Goal: Task Accomplishment & Management: Manage account settings

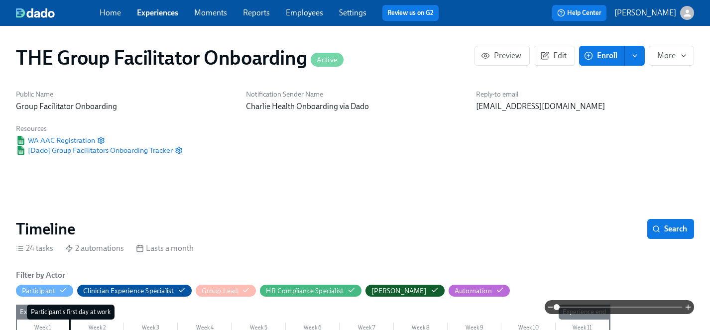
click at [150, 13] on link "Experiences" at bounding box center [157, 12] width 41 height 9
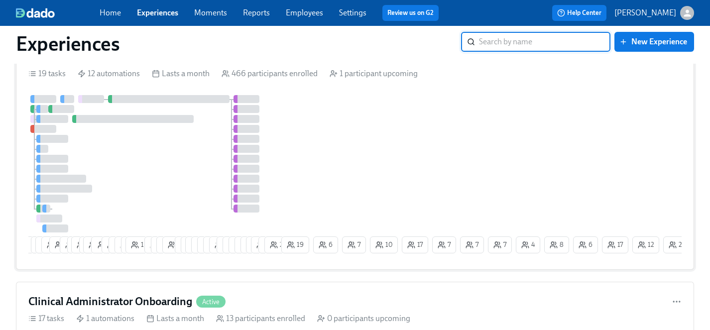
scroll to position [13, 0]
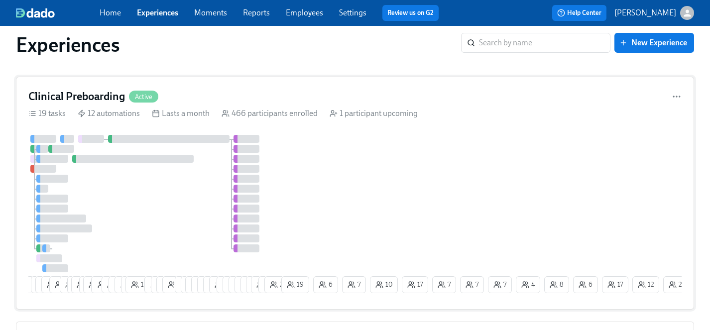
click at [311, 188] on div "7 6 9 10 19 2 11 2 16 2 18 1 12 6 6 3 14 8 1 6 8 4 2 23 21 13 11 12 3 3 4 7 3 6…" at bounding box center [355, 216] width 654 height 162
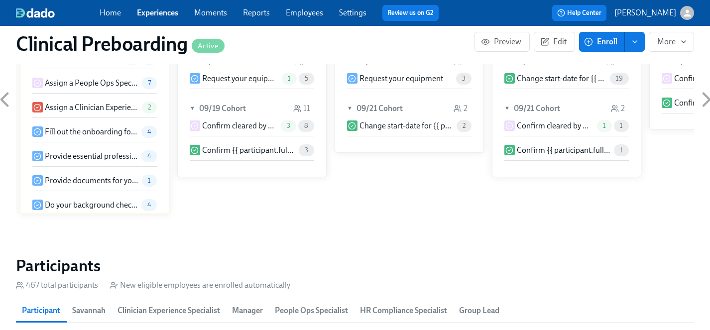
scroll to position [944, 0]
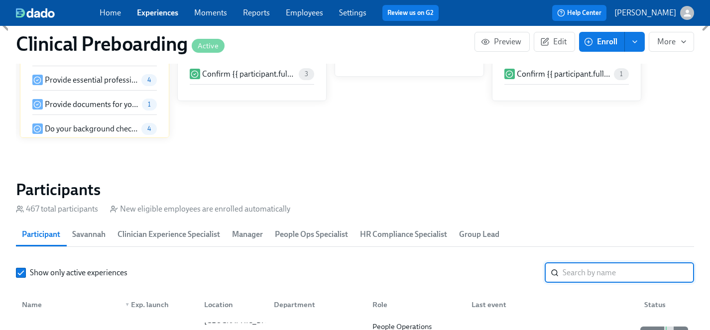
click at [571, 272] on input "search" at bounding box center [629, 273] width 132 height 20
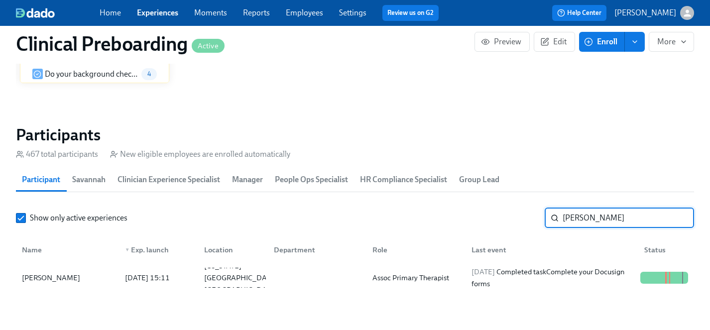
scroll to position [1002, 0]
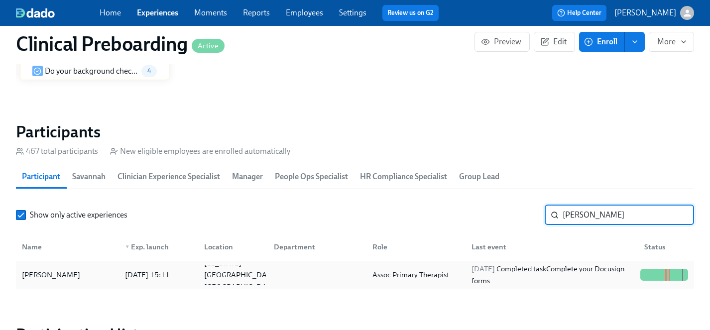
click at [49, 272] on div "[PERSON_NAME]" at bounding box center [51, 275] width 66 height 12
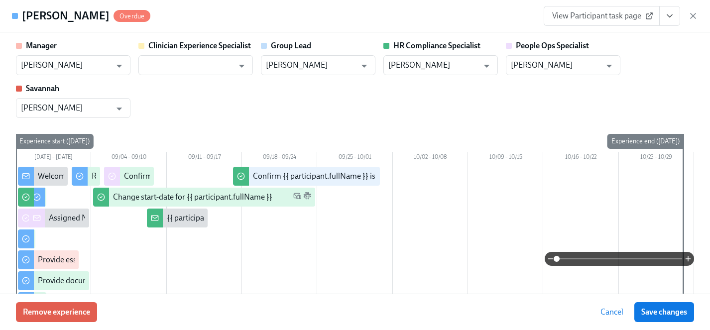
click at [668, 22] on button "View task page" at bounding box center [670, 16] width 21 height 20
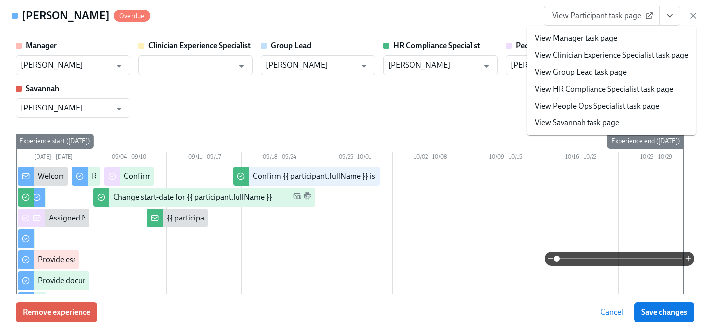
click at [597, 91] on link "View HR Compliance Specialist task page" at bounding box center [604, 89] width 138 height 11
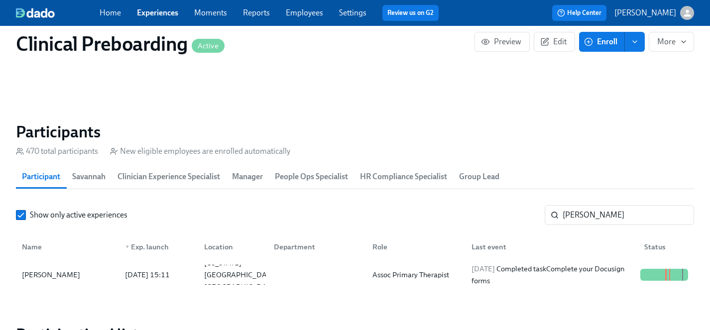
scroll to position [0, 12064]
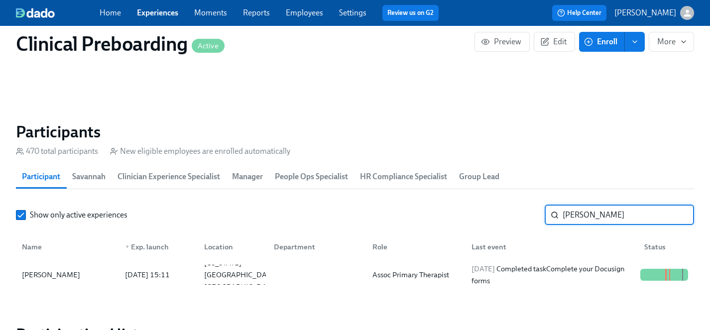
drag, startPoint x: 607, startPoint y: 214, endPoint x: 518, endPoint y: 220, distance: 89.4
click at [518, 220] on div "Show only active experiences [PERSON_NAME]" at bounding box center [355, 215] width 678 height 20
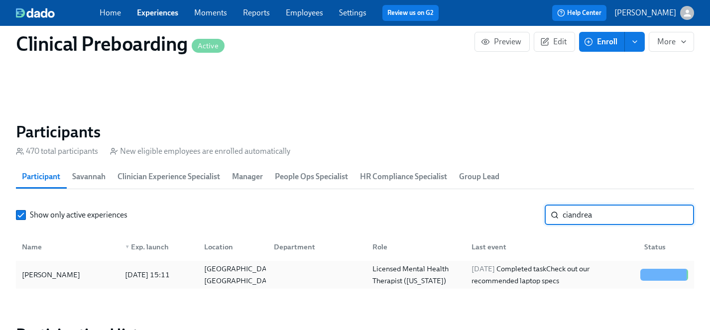
click at [42, 278] on div "[PERSON_NAME]" at bounding box center [51, 275] width 66 height 12
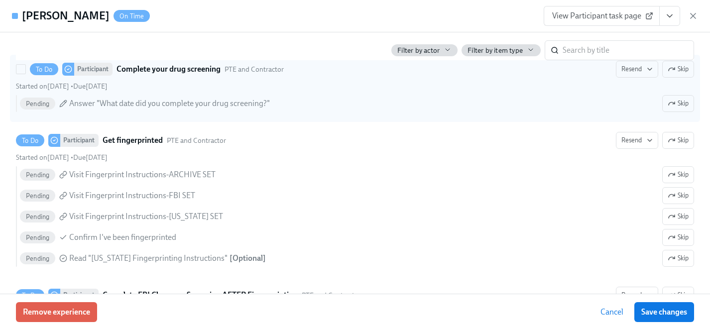
scroll to position [1532, 0]
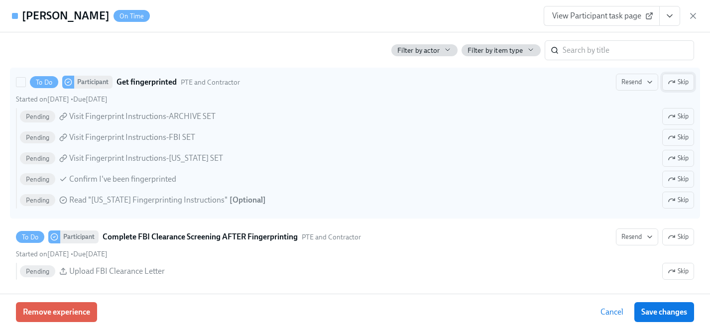
click at [682, 82] on span "Skip" at bounding box center [678, 82] width 21 height 10
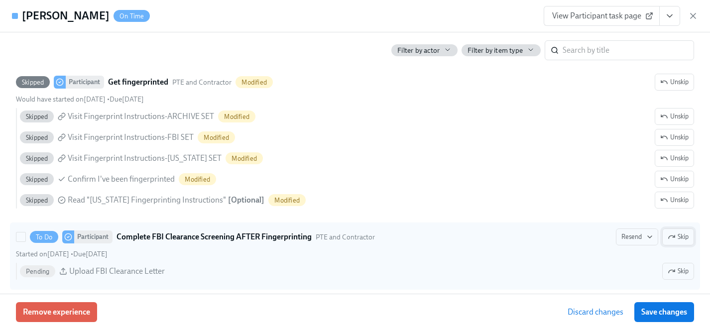
click at [681, 236] on span "Skip" at bounding box center [678, 237] width 21 height 10
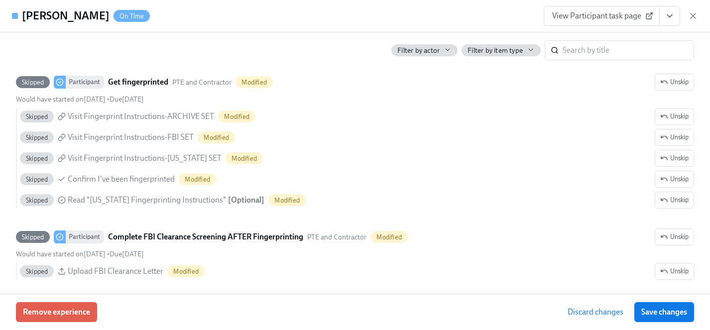
click at [672, 308] on span "Save changes" at bounding box center [665, 312] width 46 height 10
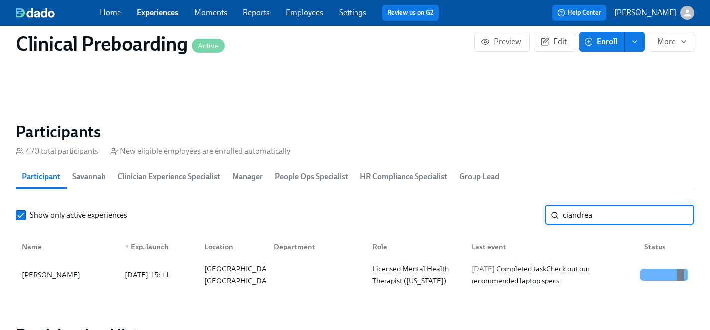
drag, startPoint x: 616, startPoint y: 220, endPoint x: 487, endPoint y: 219, distance: 129.0
click at [487, 219] on div "Show only active experiences ciandrea ​" at bounding box center [355, 215] width 678 height 20
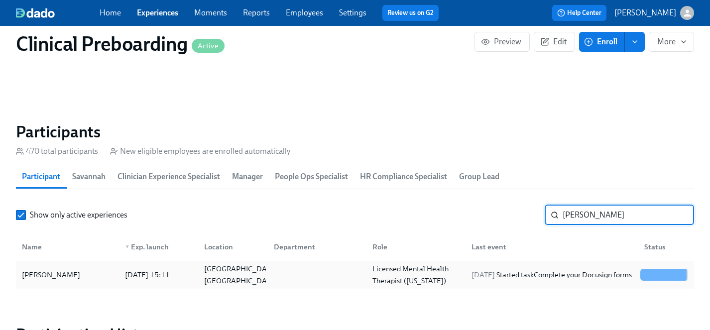
type input "[PERSON_NAME]"
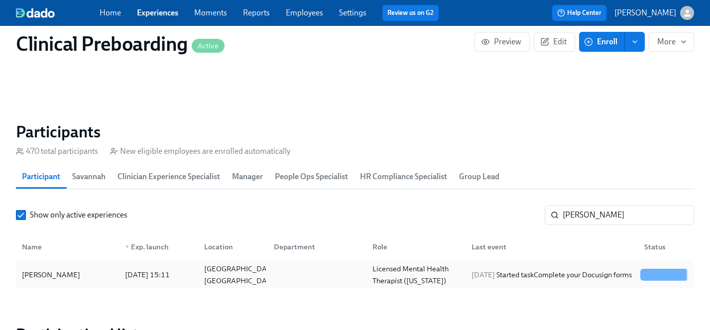
click at [48, 270] on div "[PERSON_NAME]" at bounding box center [51, 275] width 66 height 12
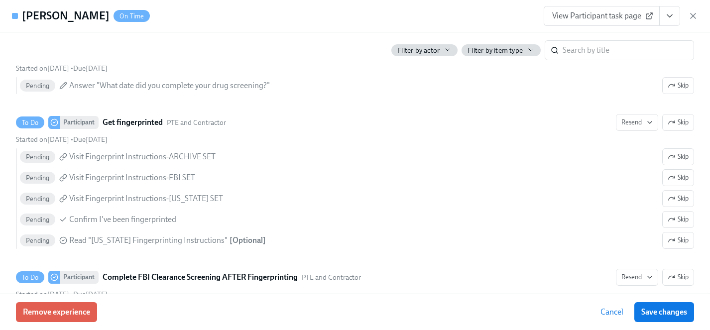
scroll to position [1493, 0]
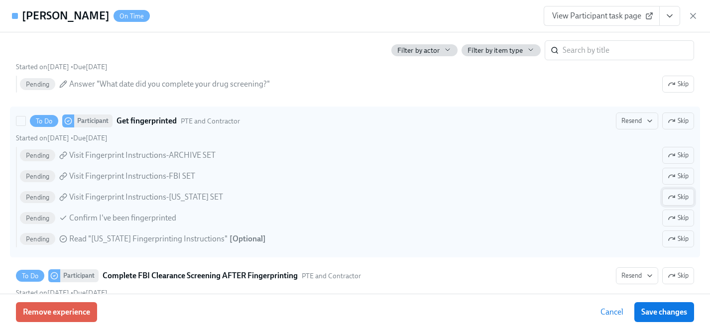
click at [673, 197] on icon "button" at bounding box center [674, 197] width 2 height 2
click at [677, 240] on span "Skip" at bounding box center [678, 239] width 21 height 10
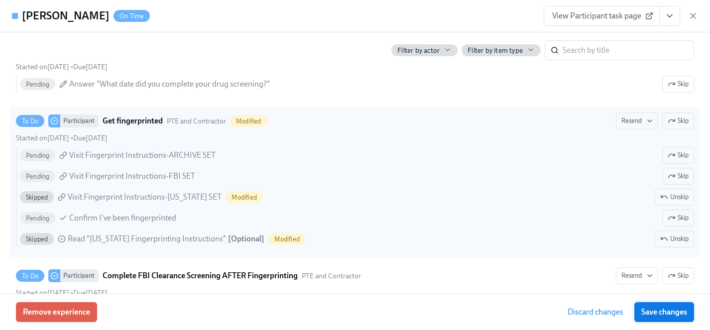
click at [669, 312] on span "Save changes" at bounding box center [665, 312] width 46 height 10
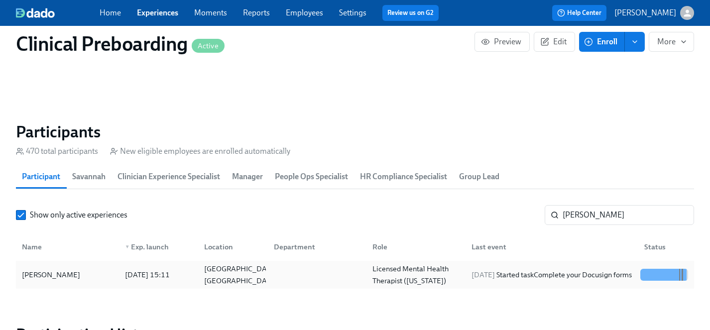
click at [44, 277] on div "[PERSON_NAME]" at bounding box center [51, 275] width 66 height 12
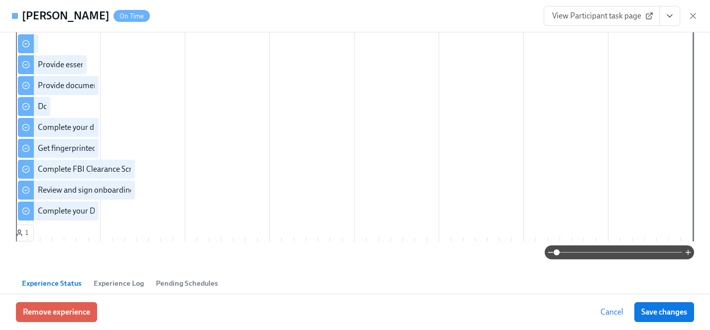
scroll to position [170, 0]
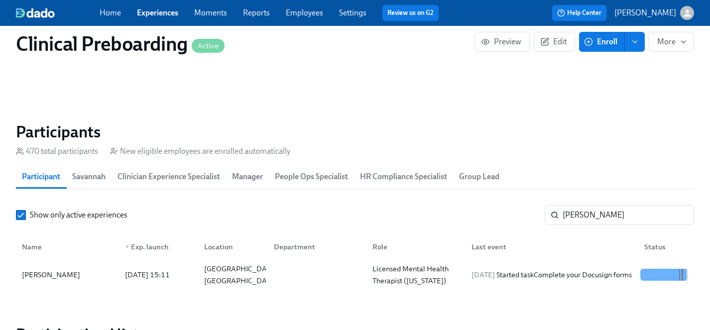
click at [154, 10] on link "Experiences" at bounding box center [157, 12] width 41 height 9
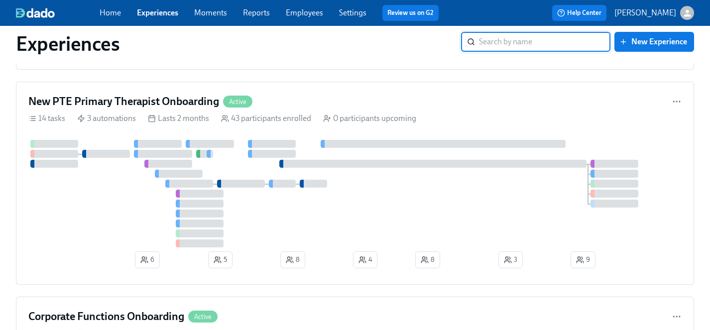
scroll to position [2363, 0]
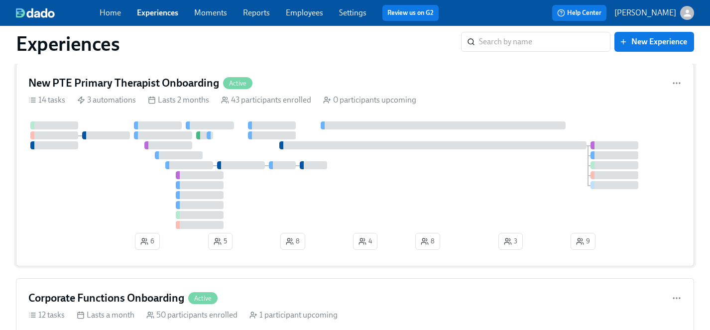
click at [124, 202] on div at bounding box center [355, 176] width 654 height 108
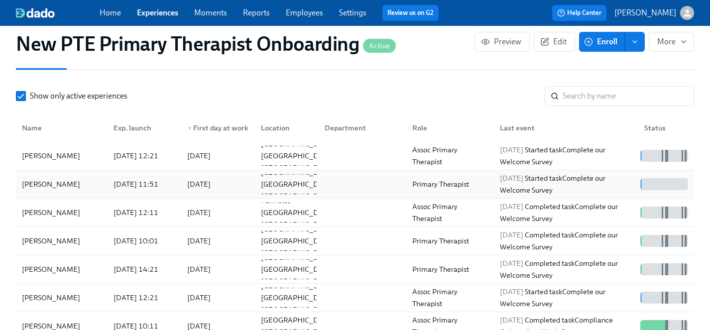
click at [29, 178] on div "[PERSON_NAME]" at bounding box center [51, 184] width 66 height 12
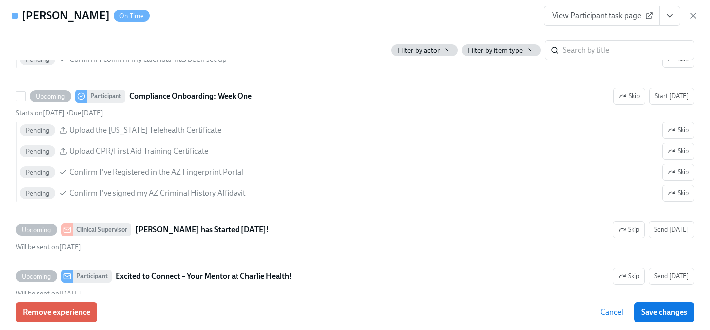
scroll to position [1283, 0]
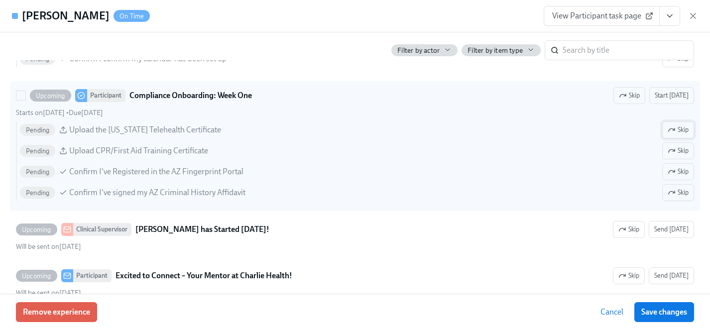
click at [677, 129] on span "Skip" at bounding box center [678, 130] width 21 height 10
click at [670, 168] on icon "button" at bounding box center [672, 172] width 8 height 8
click at [670, 186] on button "Skip" at bounding box center [679, 192] width 32 height 17
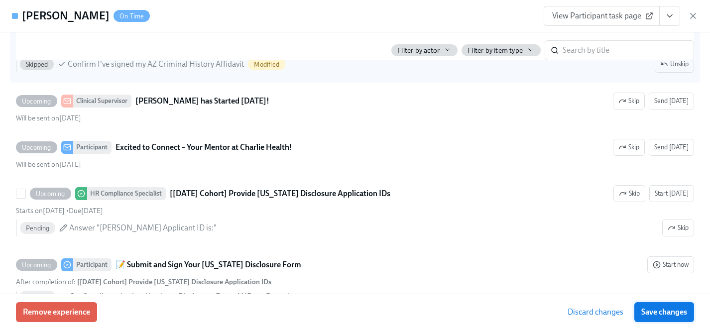
scroll to position [1416, 0]
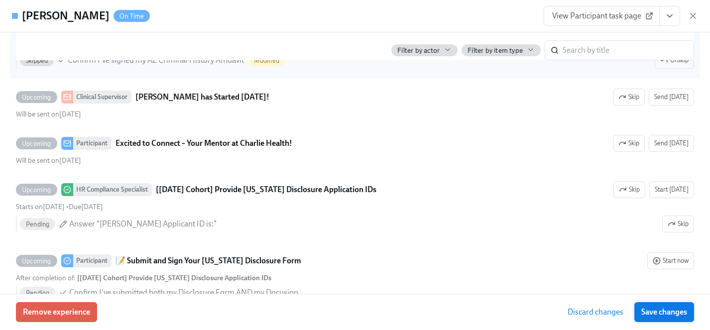
click at [679, 312] on span "Save changes" at bounding box center [665, 312] width 46 height 10
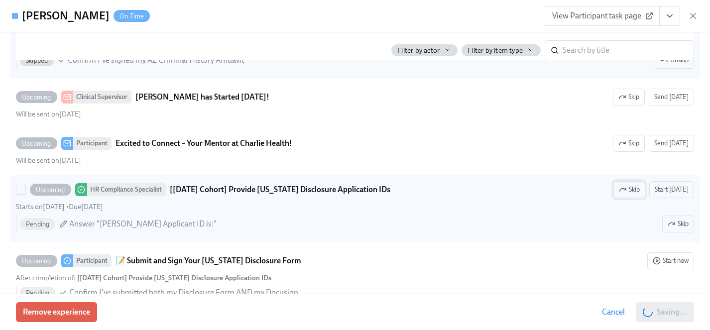
scroll to position [0, 7499]
click at [632, 190] on span "Skip" at bounding box center [629, 190] width 21 height 10
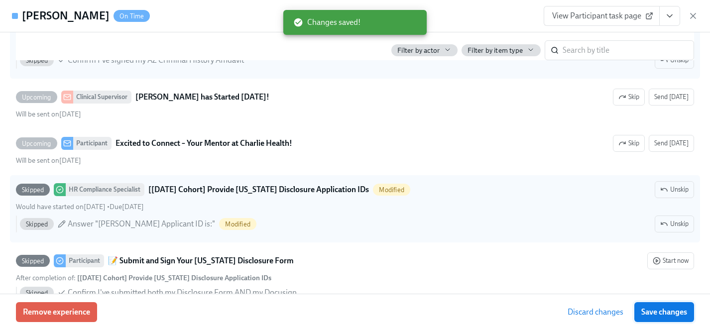
click at [661, 312] on span "Save changes" at bounding box center [665, 312] width 46 height 10
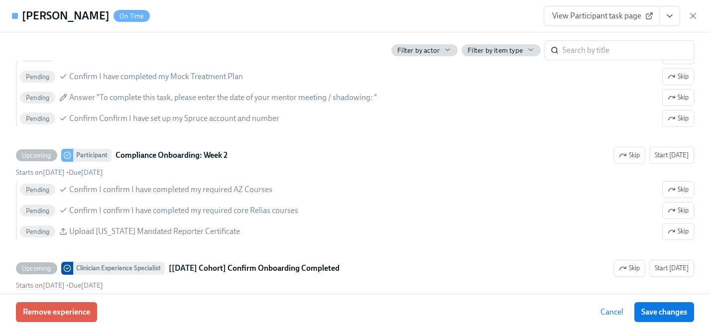
scroll to position [1846, 0]
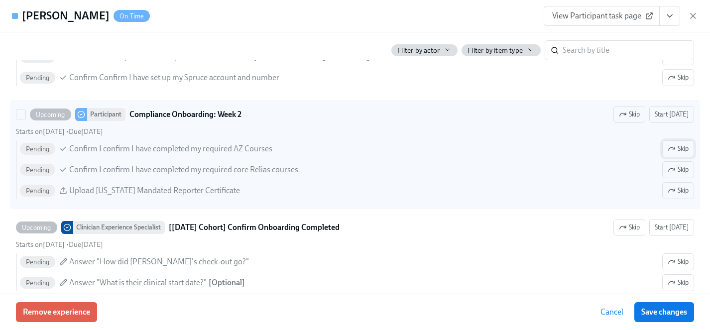
click at [681, 150] on span "Skip" at bounding box center [678, 149] width 21 height 10
click at [684, 191] on span "Skip" at bounding box center [678, 191] width 21 height 10
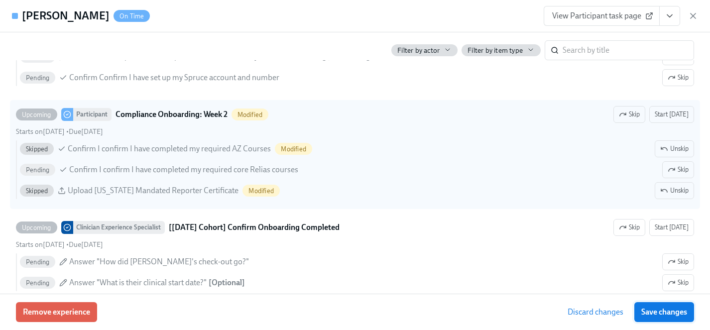
click at [670, 311] on span "Save changes" at bounding box center [665, 312] width 46 height 10
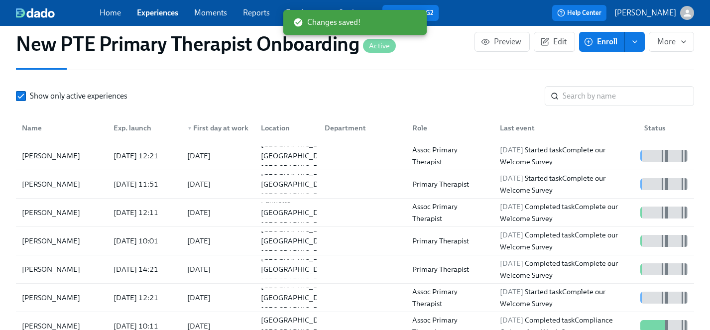
click at [145, 13] on link "Experiences" at bounding box center [157, 12] width 41 height 9
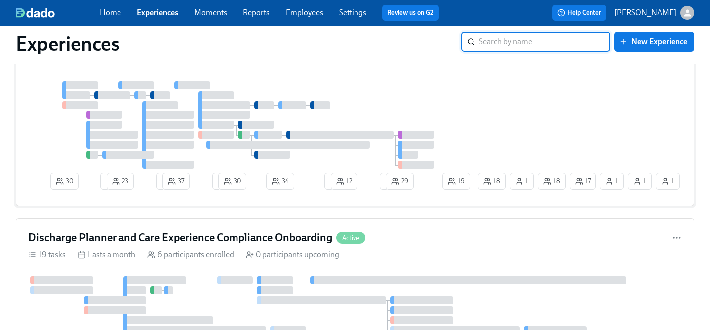
scroll to position [1197, 0]
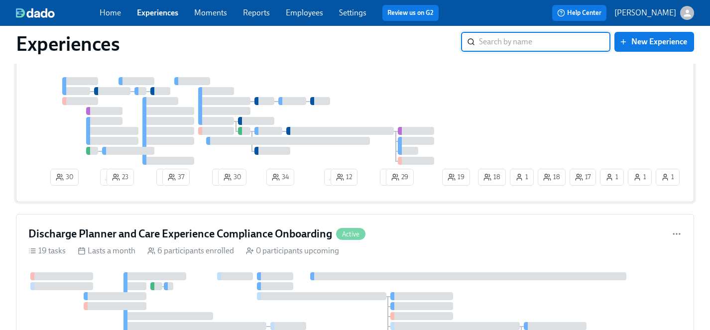
click at [421, 104] on div at bounding box center [252, 121] width 448 height 88
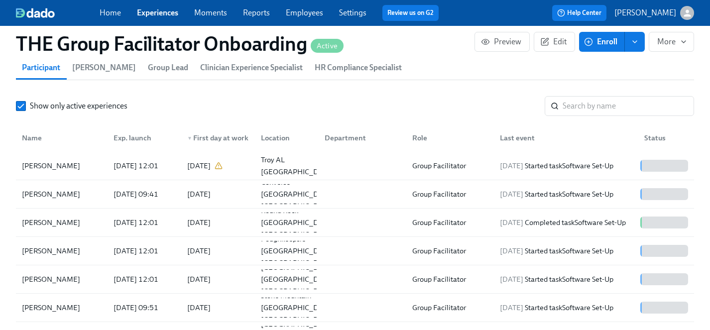
scroll to position [906, 0]
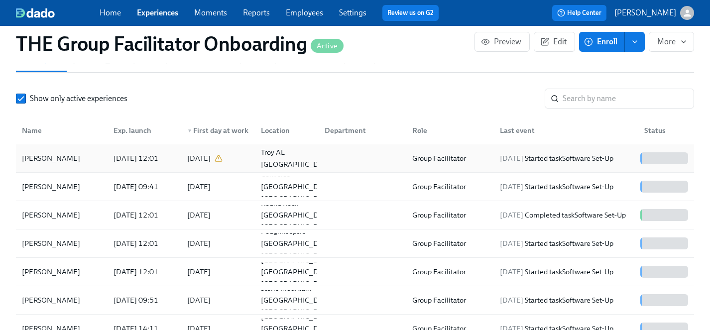
click at [45, 156] on div "[PERSON_NAME]" at bounding box center [51, 158] width 66 height 12
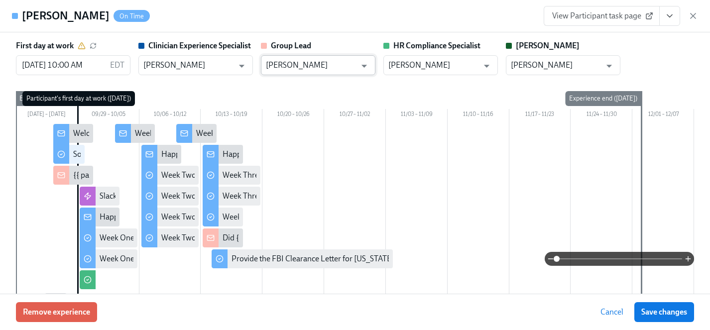
click at [316, 68] on input "[PERSON_NAME]" at bounding box center [311, 65] width 90 height 20
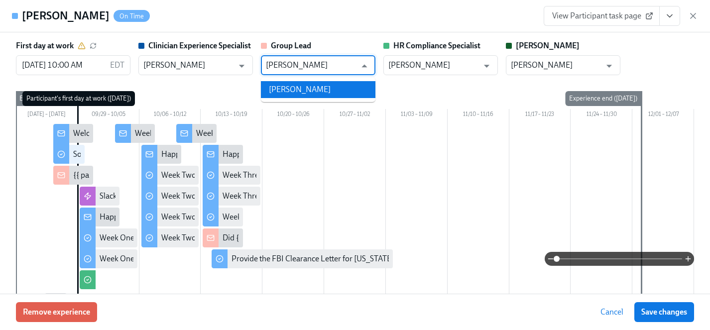
click at [308, 89] on li "[PERSON_NAME]" at bounding box center [318, 89] width 115 height 17
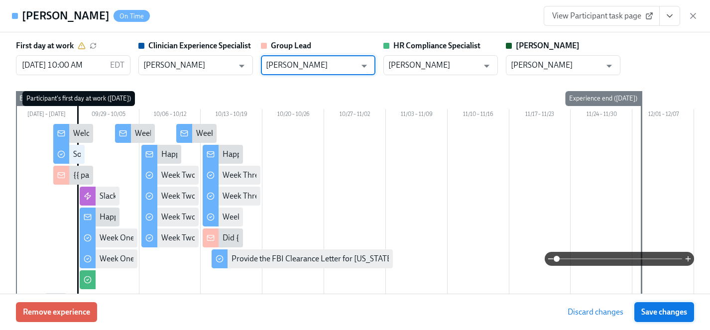
type input "[PERSON_NAME]"
click at [674, 313] on span "Save changes" at bounding box center [665, 312] width 46 height 10
type input "[PERSON_NAME]"
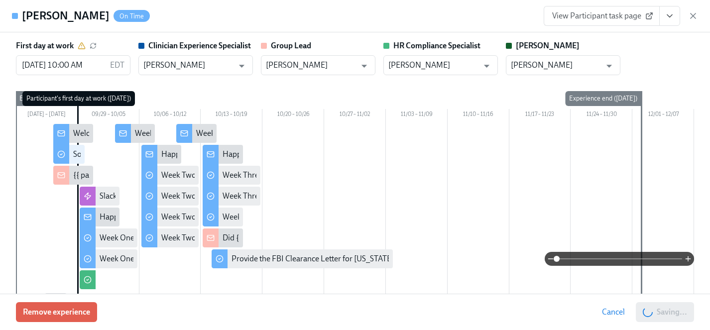
scroll to position [0, 13796]
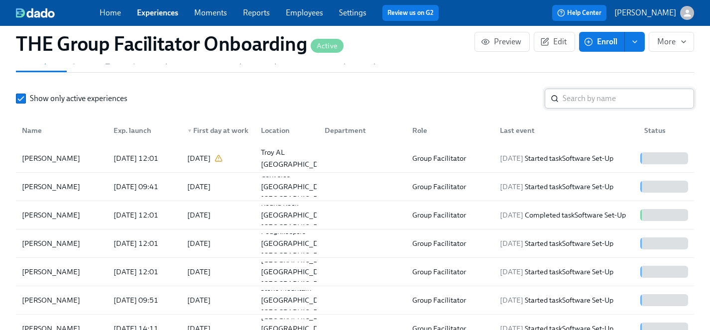
click at [575, 99] on input "search" at bounding box center [629, 99] width 132 height 20
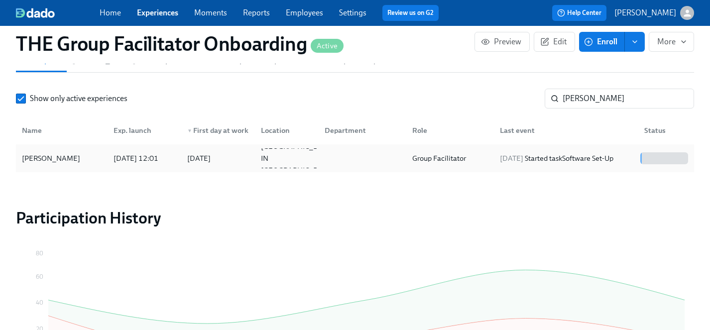
click at [59, 157] on div "[PERSON_NAME]" at bounding box center [51, 158] width 66 height 12
click at [599, 100] on input "[PERSON_NAME]" at bounding box center [629, 99] width 132 height 20
click at [60, 152] on div "[PERSON_NAME]" at bounding box center [51, 158] width 66 height 12
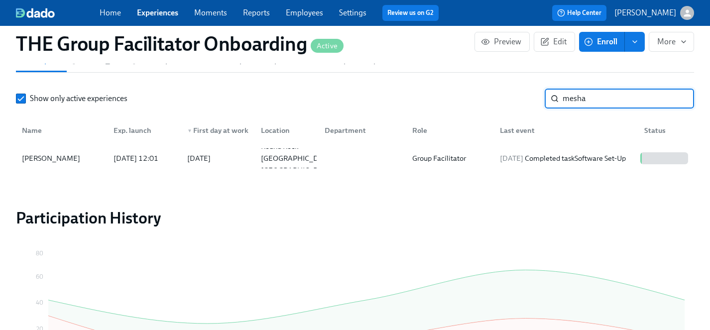
drag, startPoint x: 604, startPoint y: 98, endPoint x: 486, endPoint y: 105, distance: 118.3
click at [486, 105] on div "Show only active experiences mesha ​" at bounding box center [355, 99] width 678 height 20
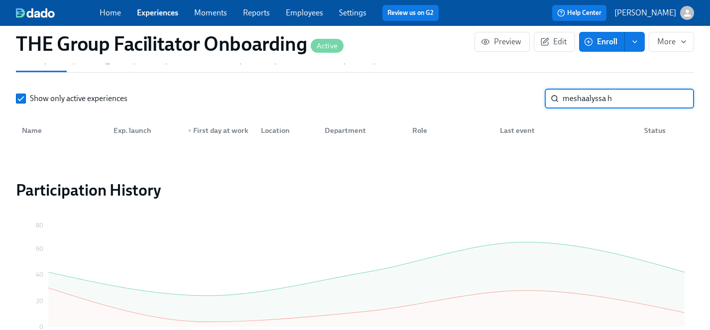
drag, startPoint x: 625, startPoint y: 101, endPoint x: 511, endPoint y: 97, distance: 114.1
click at [511, 98] on div "Show only active experiences meshaalyssa h ​" at bounding box center [355, 99] width 678 height 20
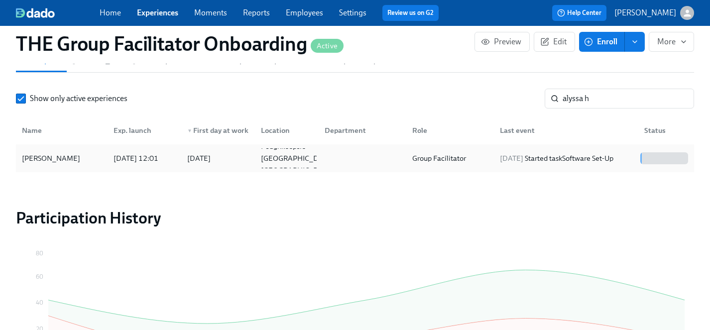
click at [64, 160] on div "[PERSON_NAME]" at bounding box center [51, 158] width 66 height 12
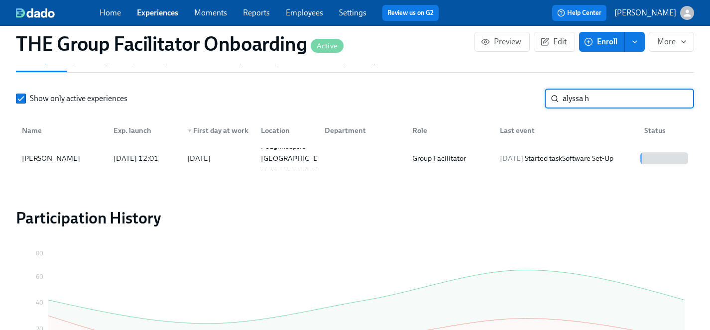
drag, startPoint x: 601, startPoint y: 101, endPoint x: 470, endPoint y: 101, distance: 131.0
click at [470, 101] on div "Show only active experiences alyssa h ​" at bounding box center [355, 99] width 678 height 20
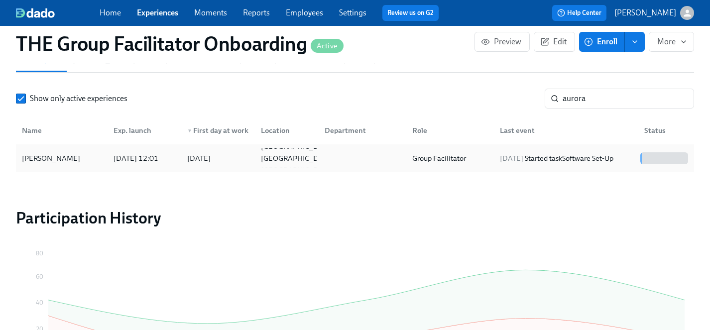
click at [45, 152] on div "[PERSON_NAME]" at bounding box center [51, 158] width 66 height 12
click at [619, 96] on input "aurora" at bounding box center [629, 99] width 132 height 20
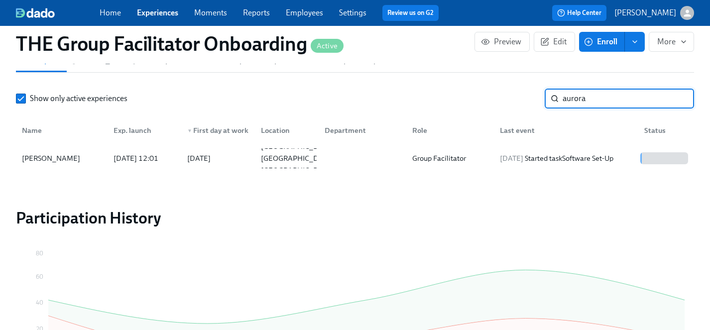
drag, startPoint x: 619, startPoint y: 96, endPoint x: 487, endPoint y: 96, distance: 132.0
click at [487, 96] on div "Show only active experiences aurora ​" at bounding box center [355, 99] width 678 height 20
click at [43, 156] on div "[PERSON_NAME]" at bounding box center [51, 158] width 66 height 12
drag, startPoint x: 606, startPoint y: 102, endPoint x: 494, endPoint y: 101, distance: 112.1
click at [494, 101] on div "Show only active experiences crusho ​" at bounding box center [355, 99] width 678 height 20
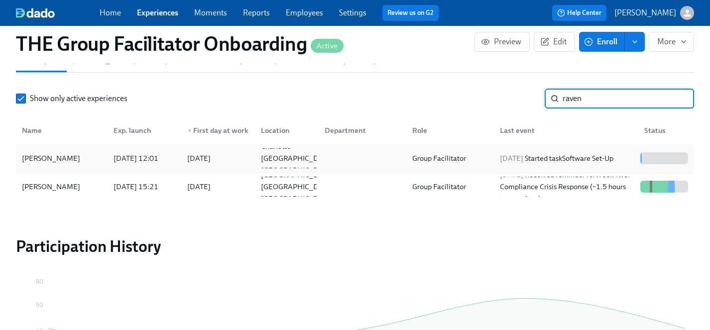
click at [61, 155] on div "[PERSON_NAME]" at bounding box center [51, 158] width 66 height 12
drag, startPoint x: 611, startPoint y: 102, endPoint x: 504, endPoint y: 99, distance: 106.6
click at [504, 99] on div "Show only active experiences raven ​" at bounding box center [355, 99] width 678 height 20
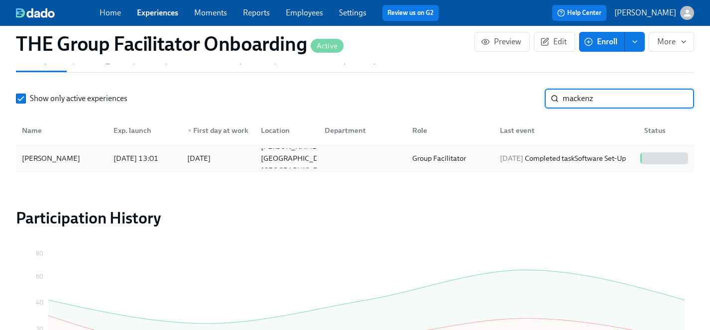
click at [49, 161] on div "[PERSON_NAME]" at bounding box center [51, 158] width 66 height 12
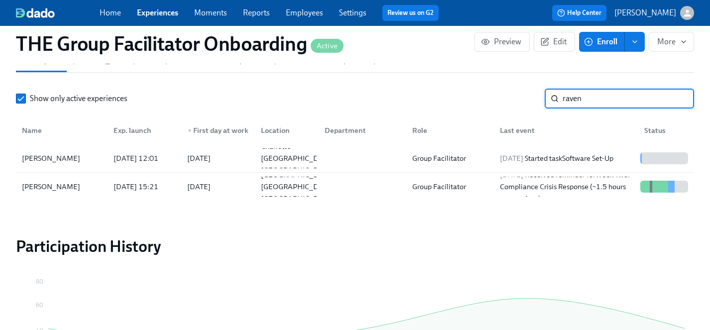
drag, startPoint x: 611, startPoint y: 89, endPoint x: 577, endPoint y: 95, distance: 35.0
click at [577, 95] on input "raven" at bounding box center [629, 99] width 132 height 20
drag, startPoint x: 597, startPoint y: 101, endPoint x: 513, endPoint y: 98, distance: 83.7
click at [513, 98] on div "Show only active experiences raven ​" at bounding box center [355, 99] width 678 height 20
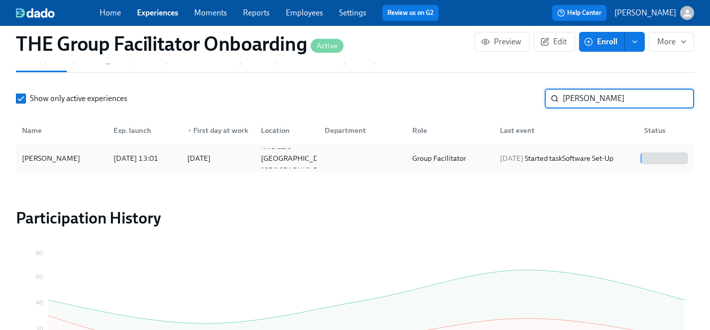
type input "[PERSON_NAME]"
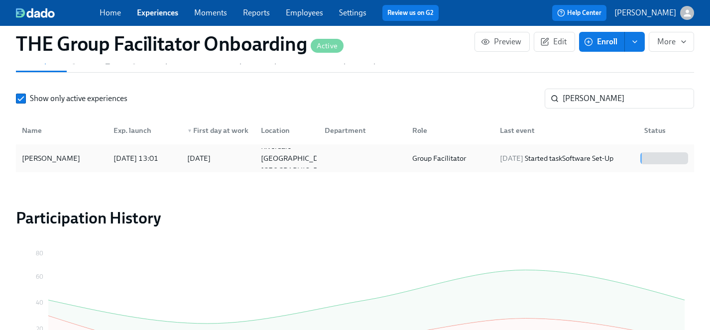
click at [44, 157] on div "[PERSON_NAME]" at bounding box center [51, 158] width 66 height 12
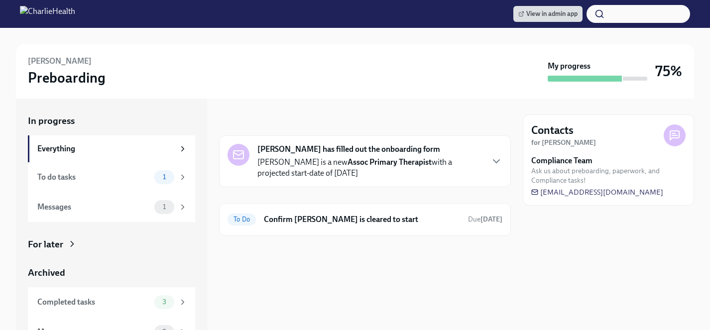
scroll to position [17, 0]
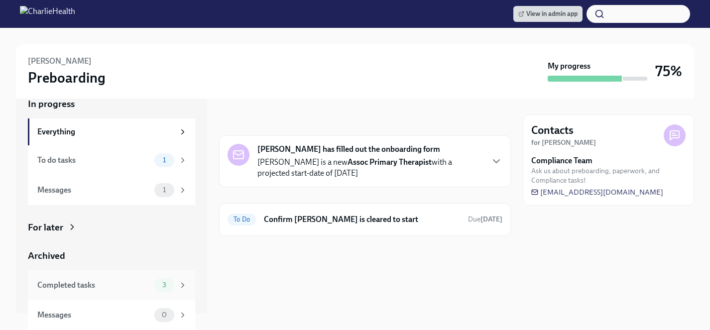
click at [72, 293] on div "Completed tasks 3" at bounding box center [111, 285] width 167 height 30
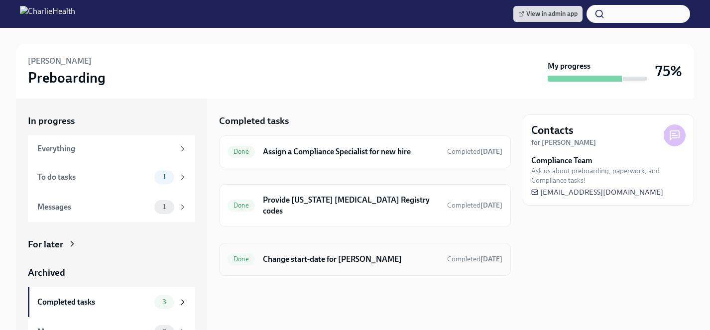
click at [329, 262] on h6 "Change start-date for Otis Smith" at bounding box center [351, 259] width 176 height 11
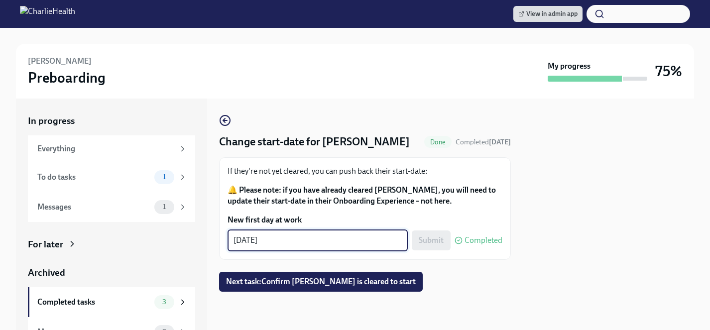
drag, startPoint x: 290, startPoint y: 241, endPoint x: 220, endPoint y: 239, distance: 70.8
click at [220, 239] on div "If they're not yet cleared, you can push back their start-date: 🔔 Please note: …" at bounding box center [365, 208] width 292 height 103
type textarea "10/06/2025"
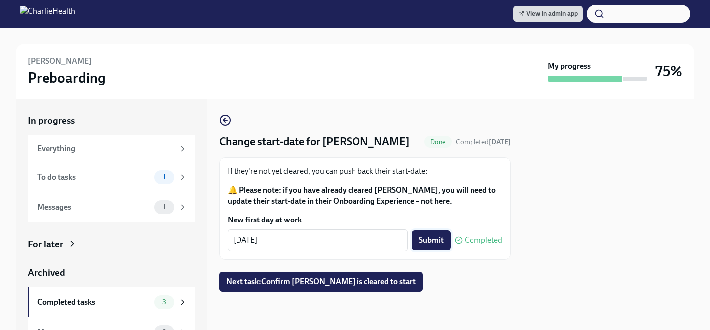
click at [430, 243] on span "Submit" at bounding box center [431, 241] width 25 height 10
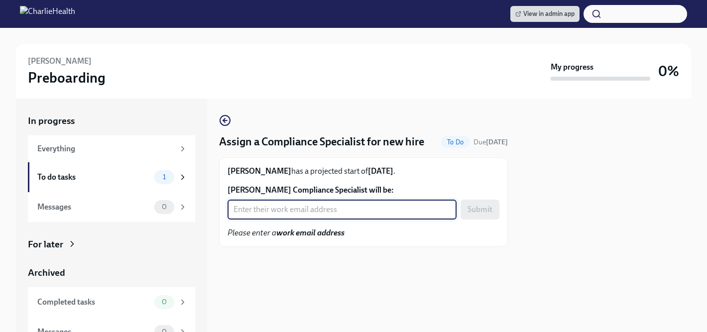
click at [252, 209] on input "[PERSON_NAME] Compliance Specialist will be:" at bounding box center [342, 210] width 229 height 20
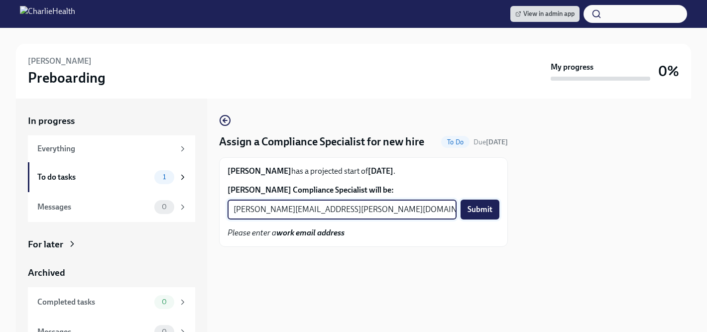
type input "[PERSON_NAME][EMAIL_ADDRESS][PERSON_NAME][DOMAIN_NAME]"
click at [486, 210] on span "Submit" at bounding box center [480, 210] width 25 height 10
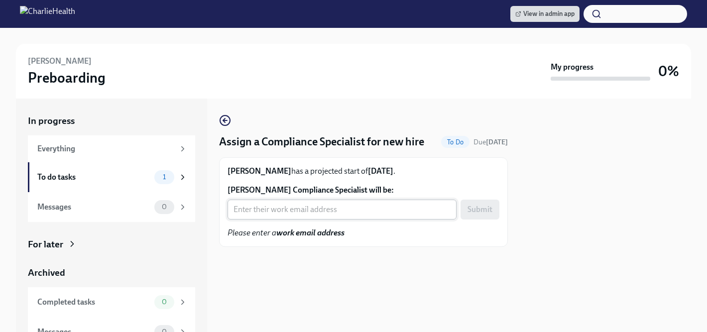
click at [288, 212] on input "Cary Truley's Compliance Specialist will be:" at bounding box center [342, 210] width 229 height 20
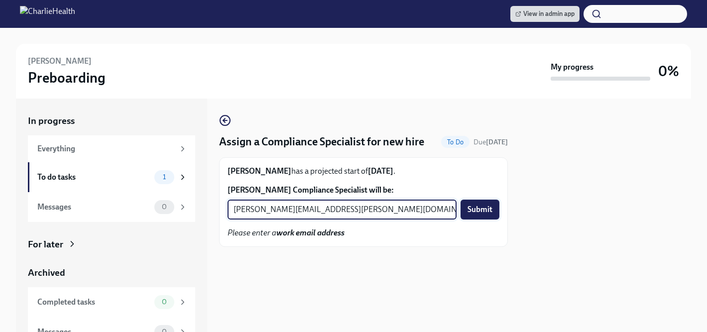
type input "briana.holloway@charliehealth.com"
click at [470, 207] on span "Submit" at bounding box center [480, 210] width 25 height 10
